Goal: Task Accomplishment & Management: Complete application form

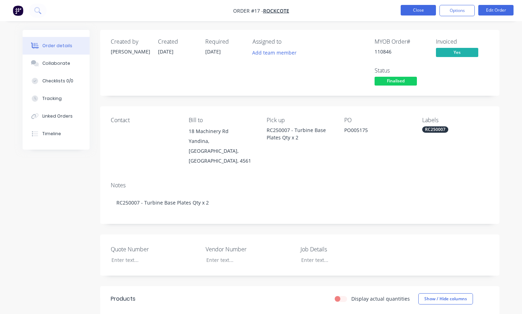
click at [425, 10] on button "Close" at bounding box center [417, 10] width 35 height 11
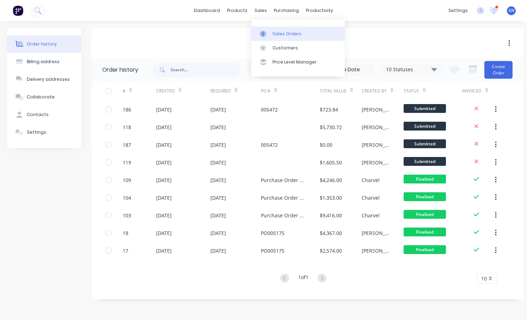
click at [282, 33] on div "Sales Orders" at bounding box center [286, 34] width 29 height 6
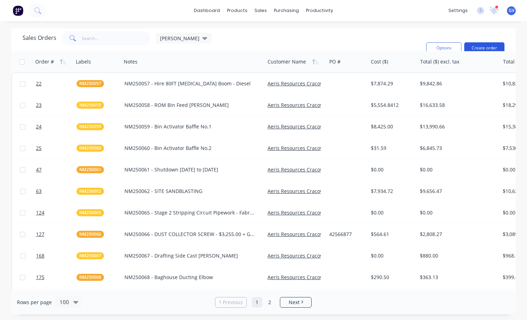
click at [481, 42] on button "Create order" at bounding box center [484, 47] width 40 height 11
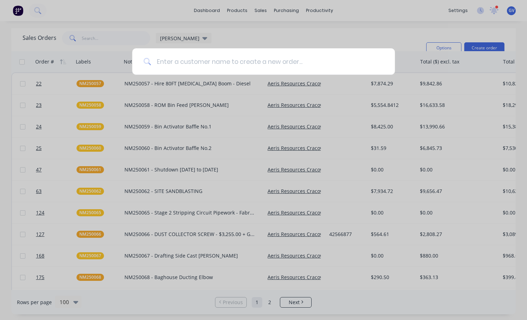
click at [194, 63] on input at bounding box center [267, 61] width 233 height 26
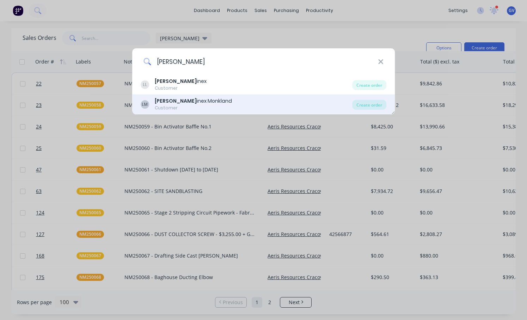
type input "[PERSON_NAME]"
click at [175, 103] on div "[PERSON_NAME] inex Monkland" at bounding box center [193, 100] width 77 height 7
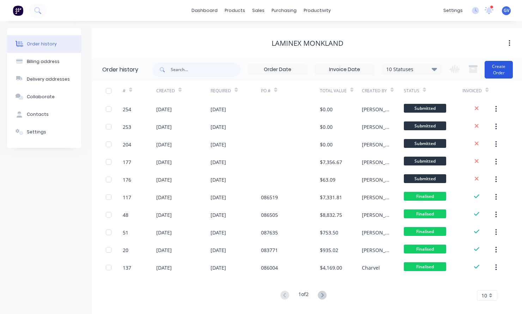
click at [499, 68] on button "Create Order" at bounding box center [498, 70] width 28 height 18
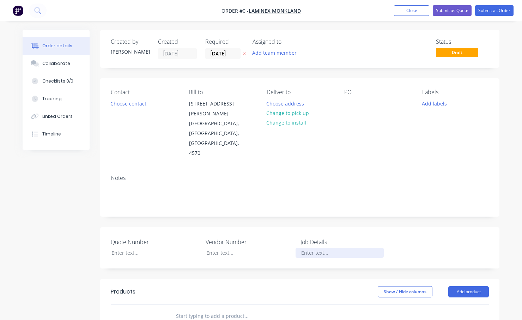
click at [314, 247] on div at bounding box center [339, 252] width 88 height 10
click at [312, 247] on div at bounding box center [339, 252] width 88 height 10
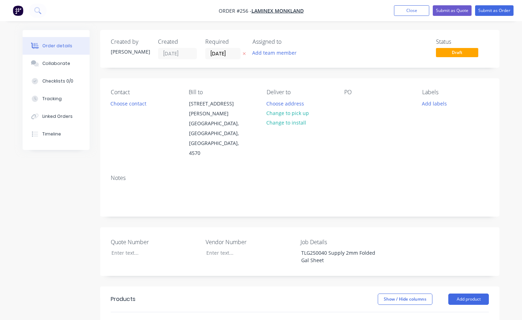
click at [399, 243] on div "Quote Number Vendor Number Job Details TLG250040 Supply 2mm Folded Gal Sheet" at bounding box center [299, 251] width 399 height 49
drag, startPoint x: 365, startPoint y: 243, endPoint x: 299, endPoint y: 235, distance: 66.0
click at [299, 247] on div "TLG250040 Supply 2mm Folded Gal Sheet" at bounding box center [339, 256] width 88 height 18
copy div "TLG250040 Supply 2mm Folded Gal Sheet"
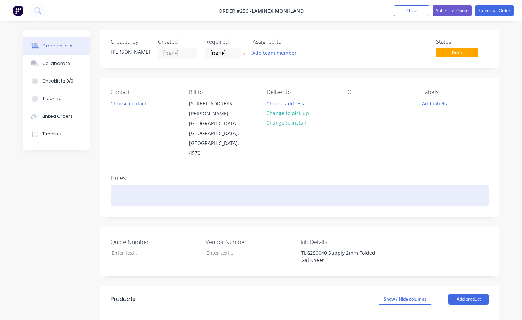
click at [120, 184] on div at bounding box center [300, 195] width 378 height 22
paste div
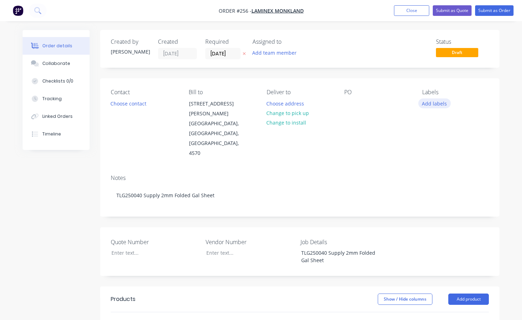
click at [434, 103] on button "Add labels" at bounding box center [434, 103] width 32 height 10
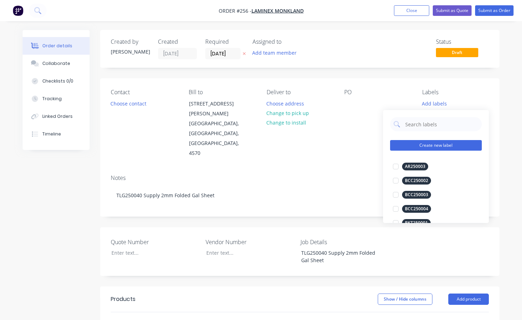
click at [428, 144] on button "Create new label" at bounding box center [436, 145] width 92 height 11
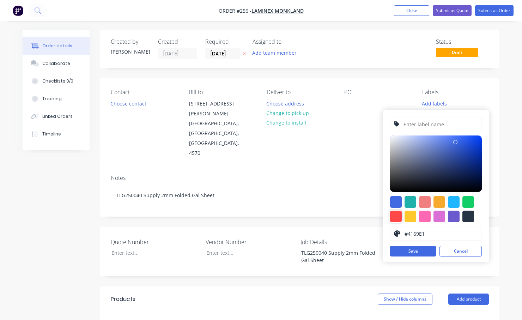
click at [394, 215] on div at bounding box center [396, 216] width 12 height 12
type input "#FF4949"
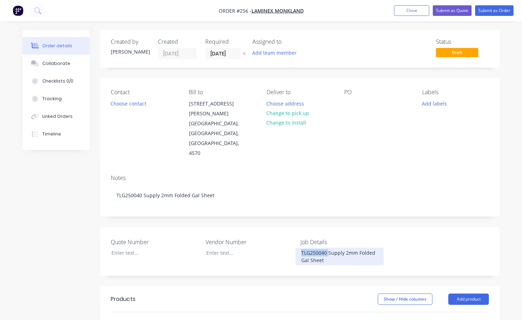
drag, startPoint x: 327, startPoint y: 233, endPoint x: 299, endPoint y: 234, distance: 28.6
click at [299, 247] on div "TLG250040 Supply 2mm Folded Gal Sheet" at bounding box center [339, 256] width 88 height 18
copy div "TLG250040"
click at [439, 103] on button "Add labels" at bounding box center [434, 103] width 32 height 10
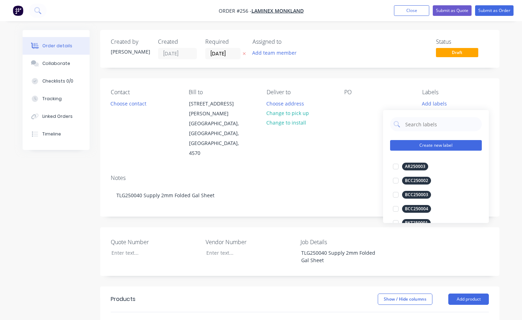
click at [424, 144] on button "Create new label" at bounding box center [436, 145] width 92 height 11
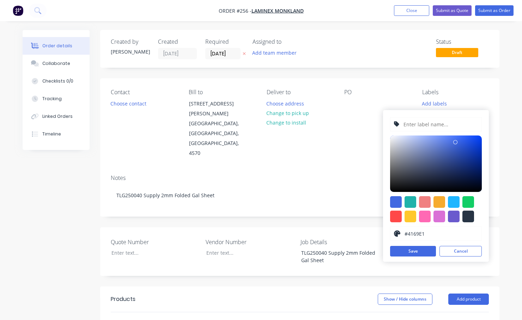
click at [414, 125] on input "text" at bounding box center [440, 123] width 75 height 13
paste input "TLG250040"
type input "TLG250040"
click at [397, 216] on div at bounding box center [396, 216] width 12 height 12
type input "#FF4949"
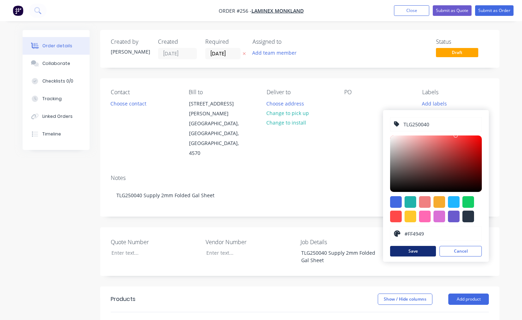
click at [418, 252] on button "Save" at bounding box center [413, 251] width 46 height 11
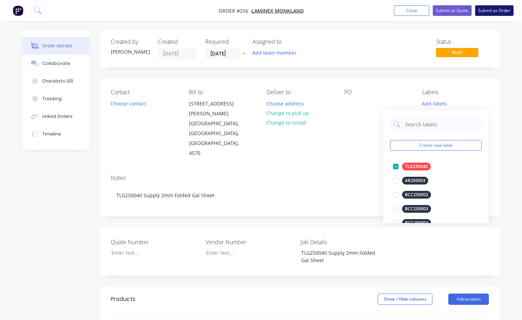
click at [489, 9] on button "Submit as Order" at bounding box center [494, 10] width 38 height 11
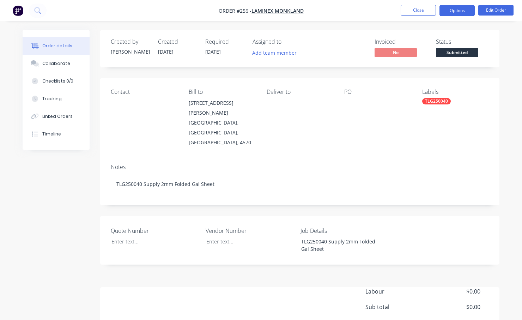
click at [458, 10] on button "Options" at bounding box center [456, 10] width 35 height 11
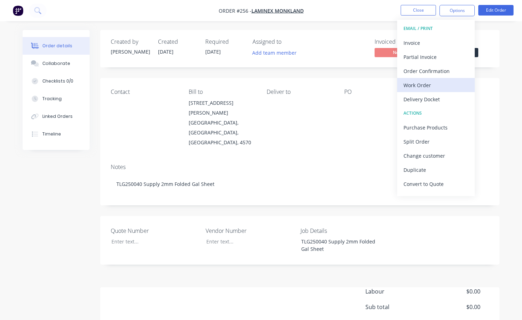
click at [414, 86] on div "Work Order" at bounding box center [435, 85] width 65 height 10
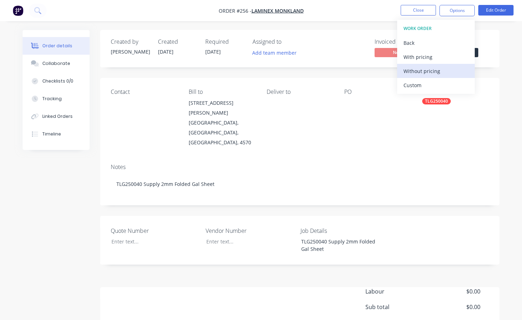
click at [413, 69] on div "Without pricing" at bounding box center [435, 71] width 65 height 10
